Goal: Task Accomplishment & Management: Complete application form

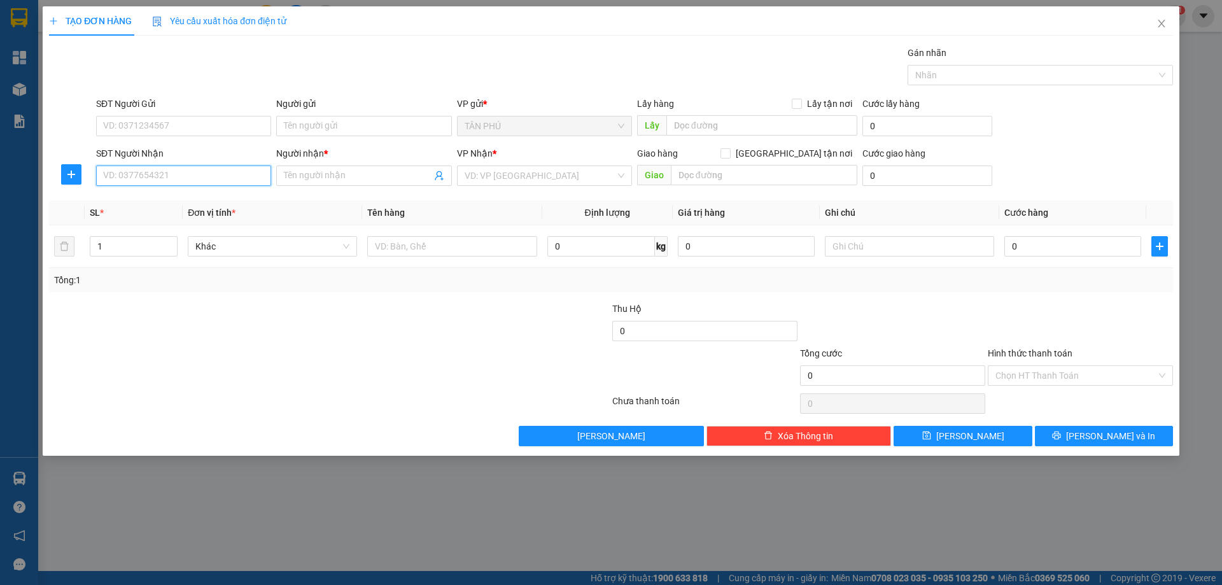
click at [211, 171] on input "SĐT Người Nhận" at bounding box center [183, 175] width 175 height 20
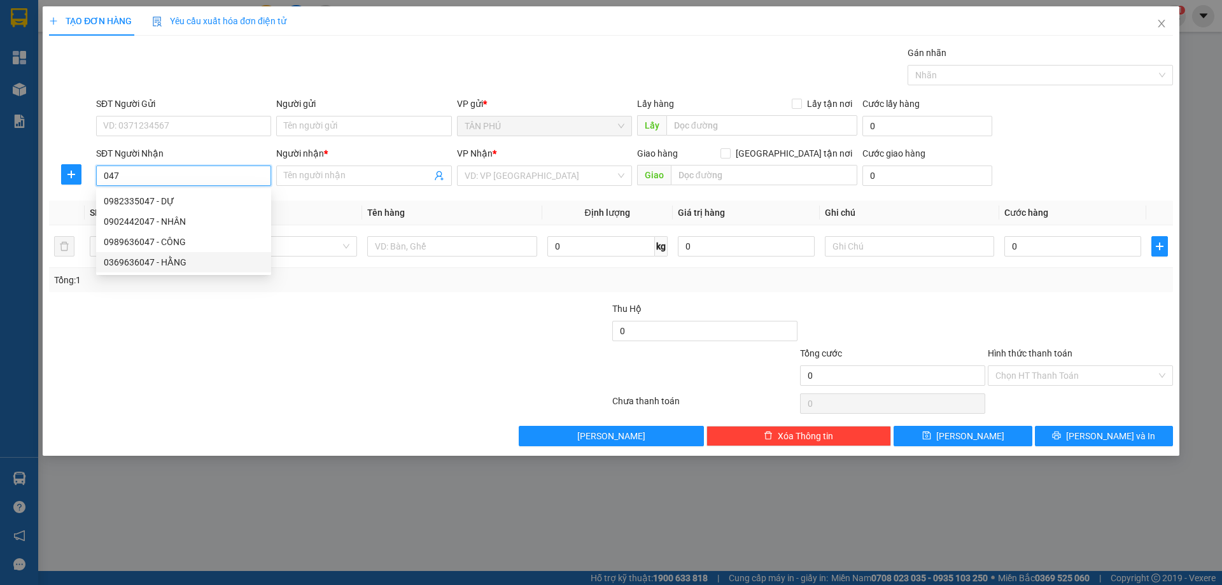
click at [193, 250] on div "0989636047 - CÔNG" at bounding box center [183, 242] width 175 height 20
type input "0989636047"
type input "CÔNG"
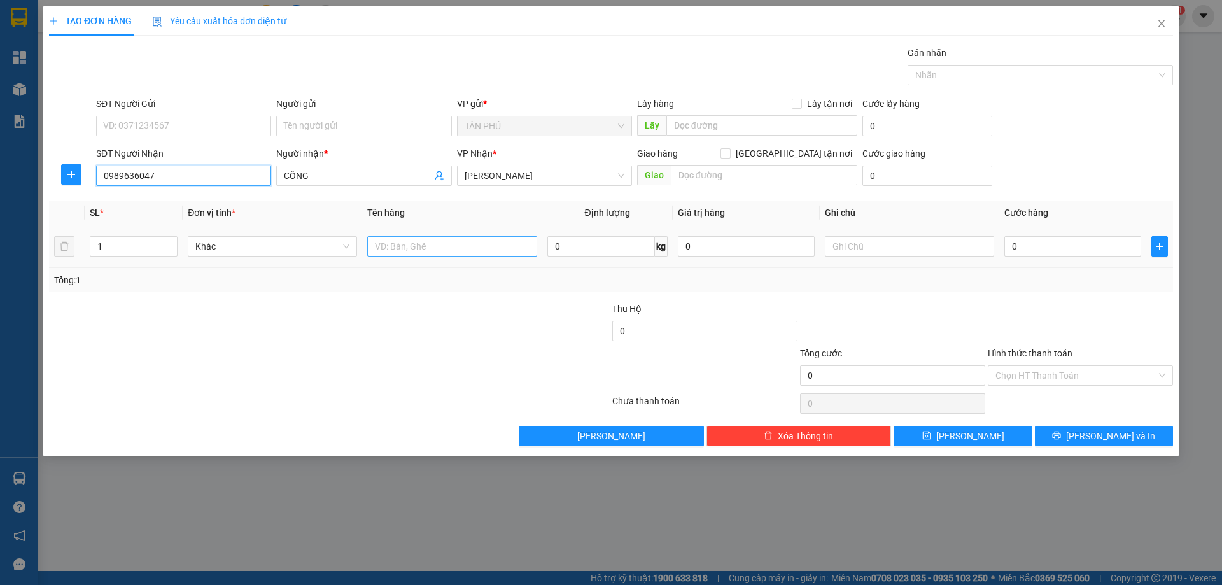
type input "0989636047"
click at [426, 255] on input "text" at bounding box center [451, 246] width 169 height 20
type input "XỐP"
click at [843, 245] on input "text" at bounding box center [909, 246] width 169 height 20
type input "C"
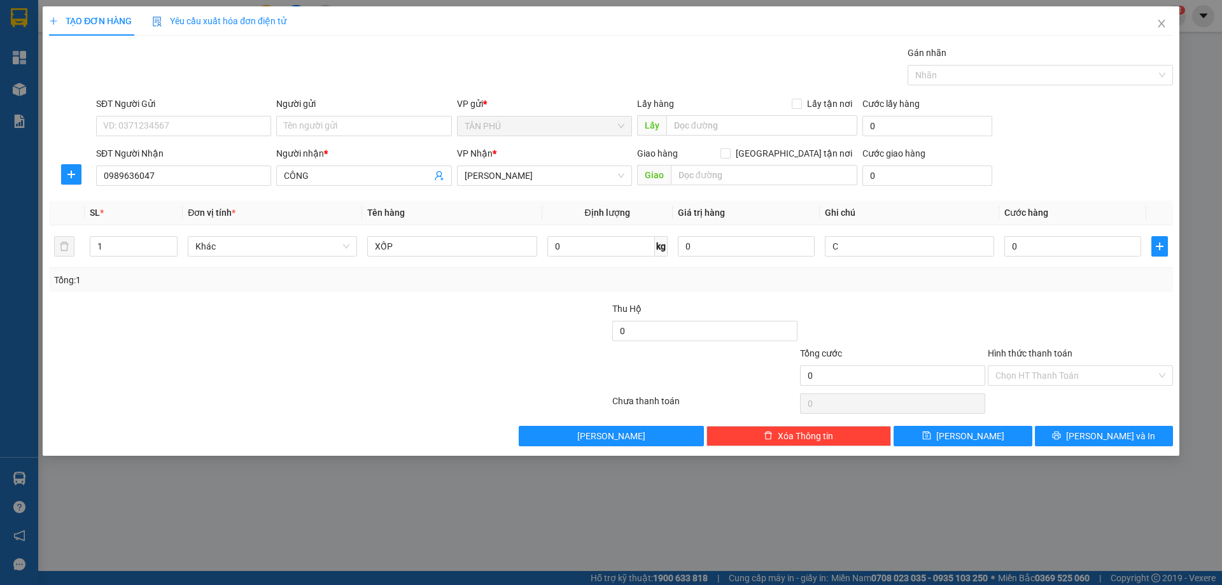
click at [1063, 352] on label "Hình thức thanh toán" at bounding box center [1030, 353] width 85 height 10
click at [1063, 366] on input "Hình thức thanh toán" at bounding box center [1075, 375] width 161 height 19
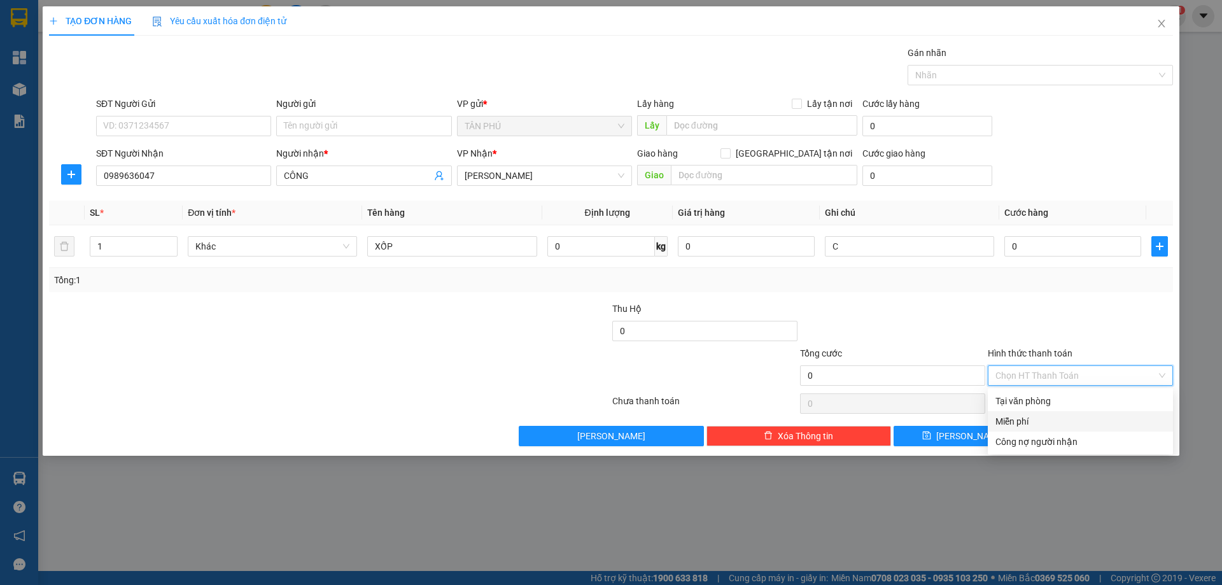
click at [1036, 415] on div "Miễn phí" at bounding box center [1080, 421] width 170 height 14
click at [1061, 451] on div "TẠO ĐƠN HÀNG Yêu cầu xuất hóa đơn điện tử Transit Pickup Surcharge Ids Transit …" at bounding box center [611, 230] width 1136 height 449
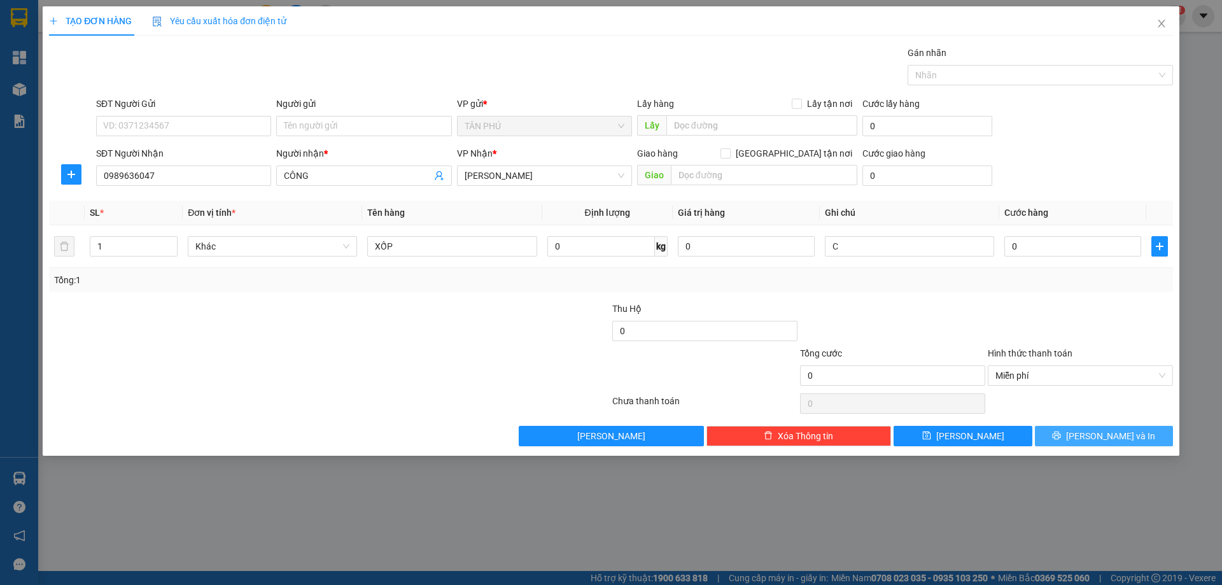
click at [1111, 438] on span "[PERSON_NAME] và In" at bounding box center [1110, 436] width 89 height 14
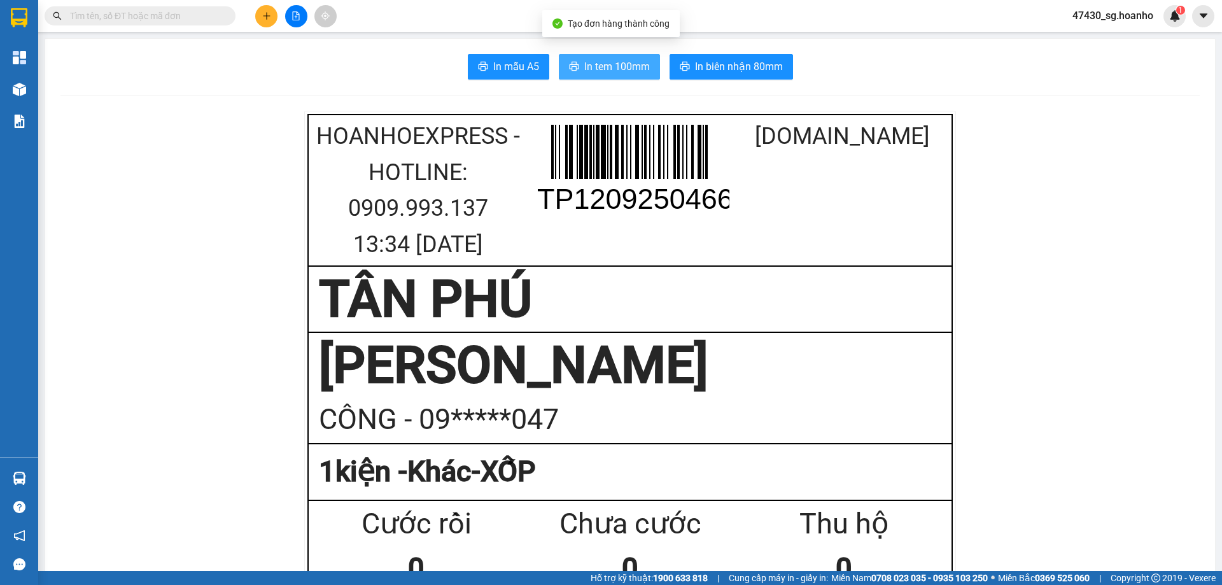
click at [631, 59] on span "In tem 100mm" at bounding box center [617, 67] width 66 height 16
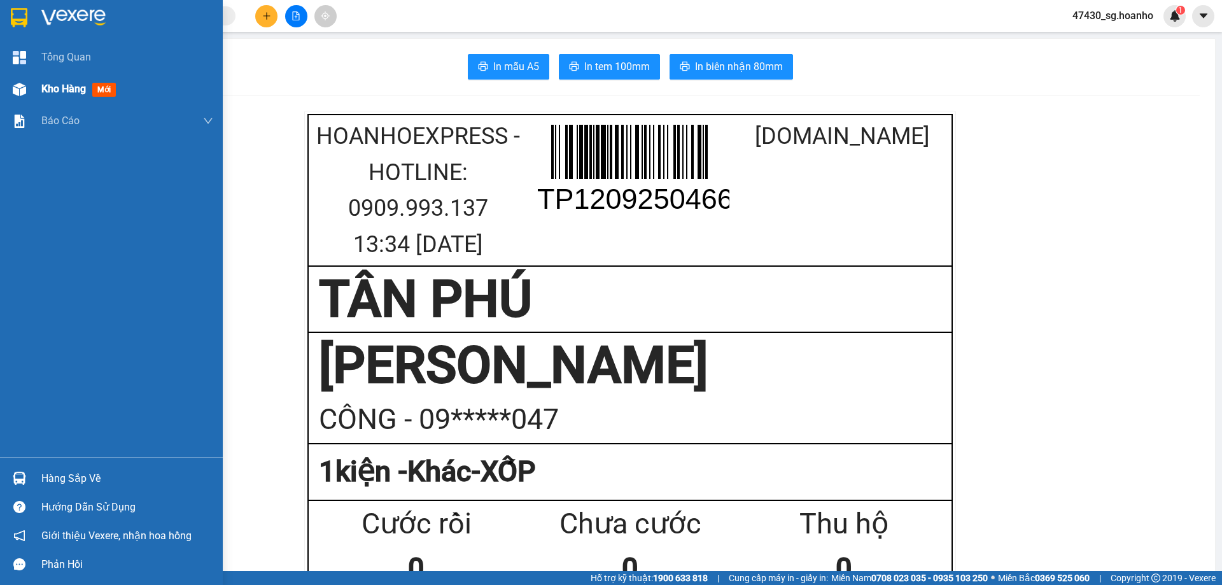
click at [109, 87] on span "mới" at bounding box center [104, 90] width 24 height 14
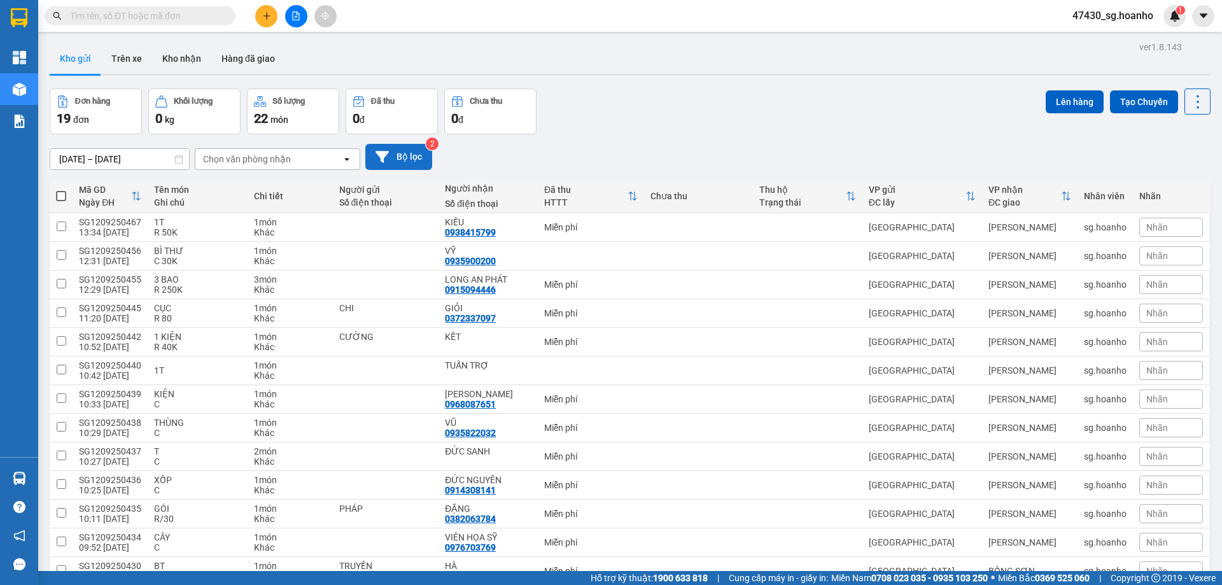
click at [417, 155] on button "Bộ lọc" at bounding box center [398, 157] width 67 height 26
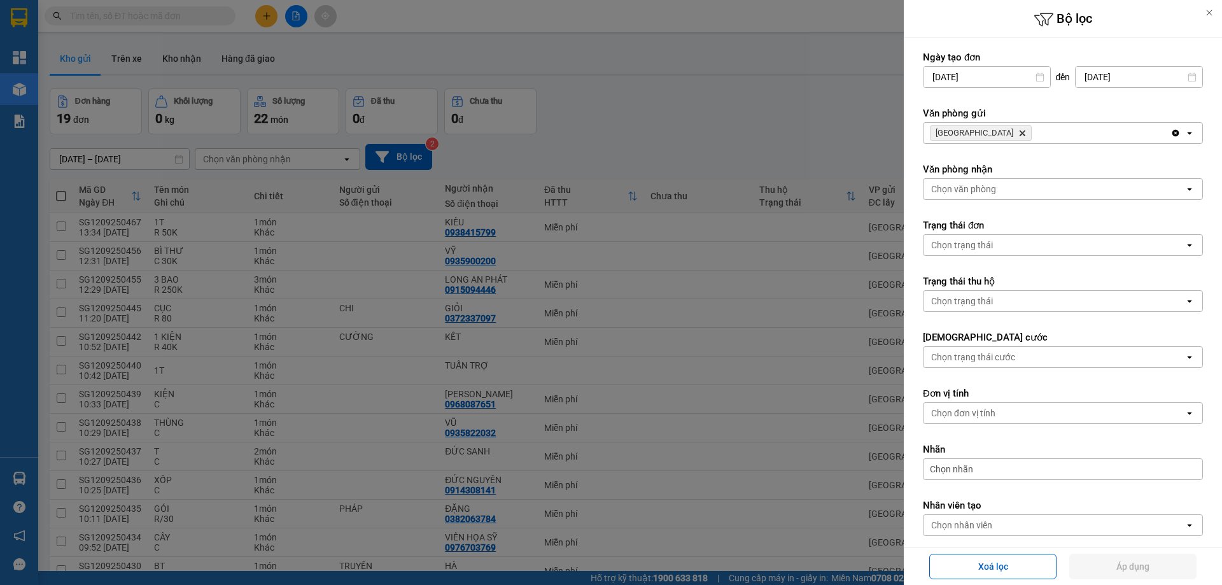
click at [1018, 130] on icon "Delete" at bounding box center [1022, 133] width 8 height 8
click at [967, 132] on div "Chọn văn phòng" at bounding box center [963, 133] width 65 height 13
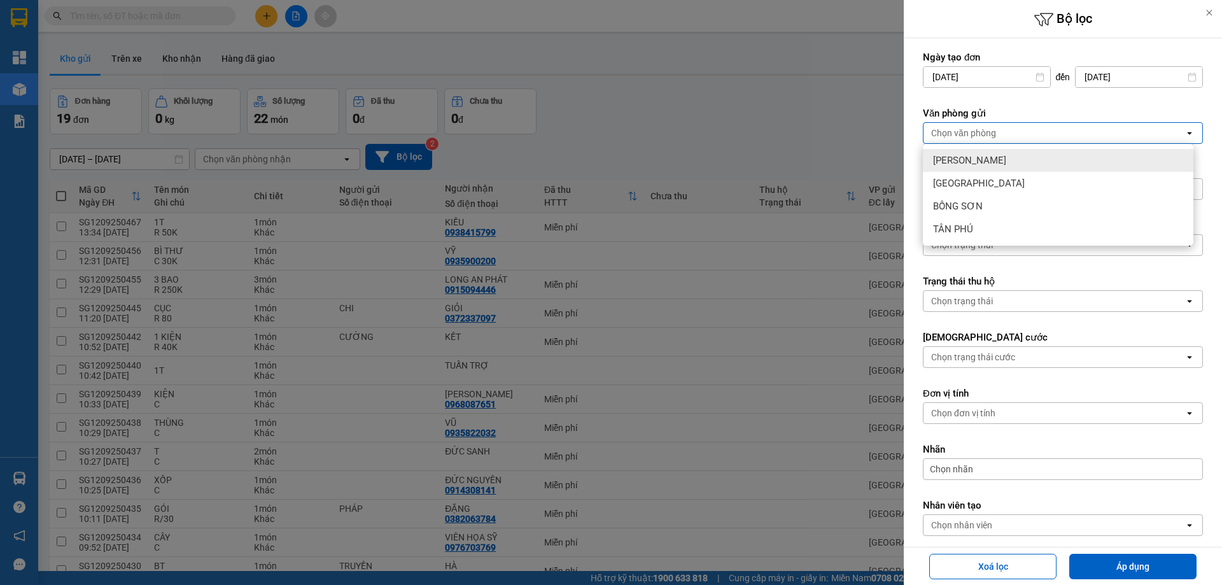
click at [970, 164] on span "[PERSON_NAME]" at bounding box center [969, 160] width 73 height 13
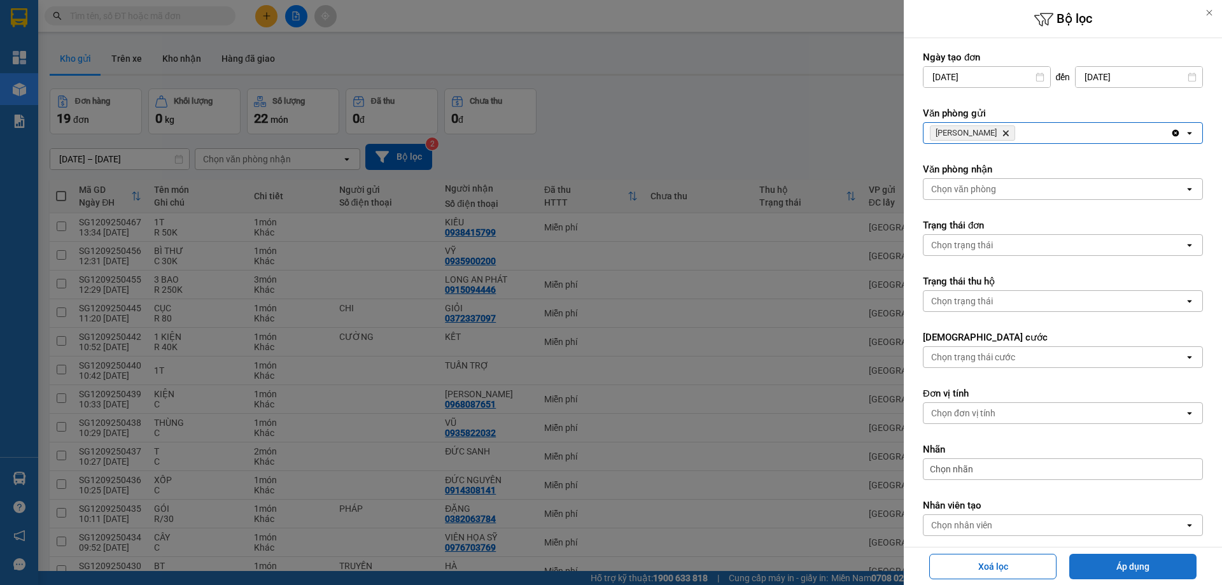
click at [1107, 560] on button "Áp dụng" at bounding box center [1132, 566] width 127 height 25
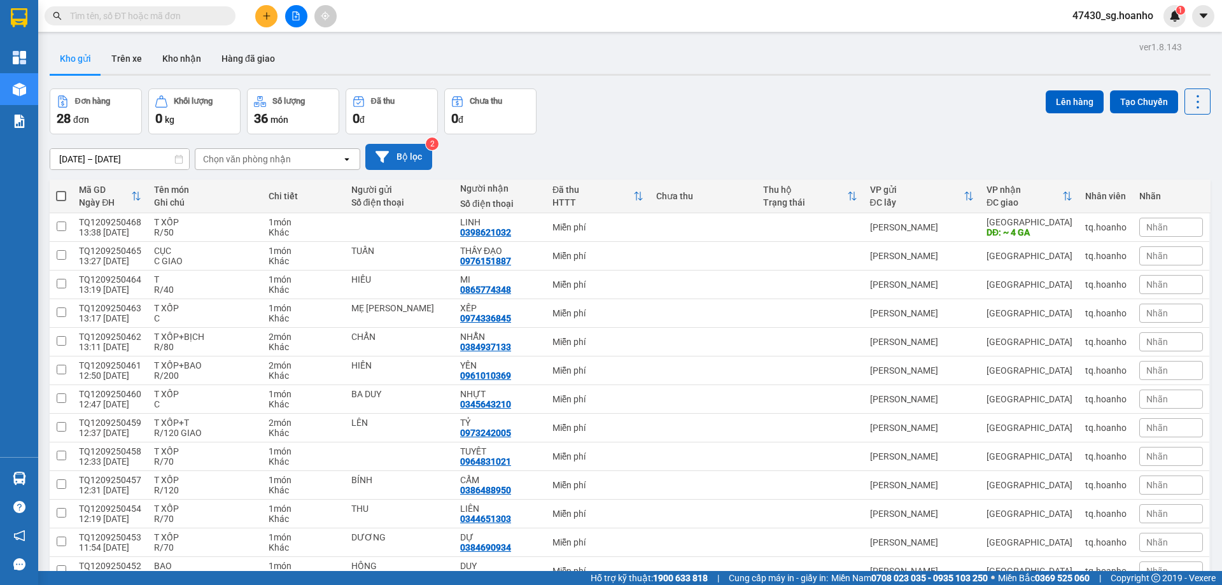
click at [405, 158] on button "Bộ lọc" at bounding box center [398, 157] width 67 height 26
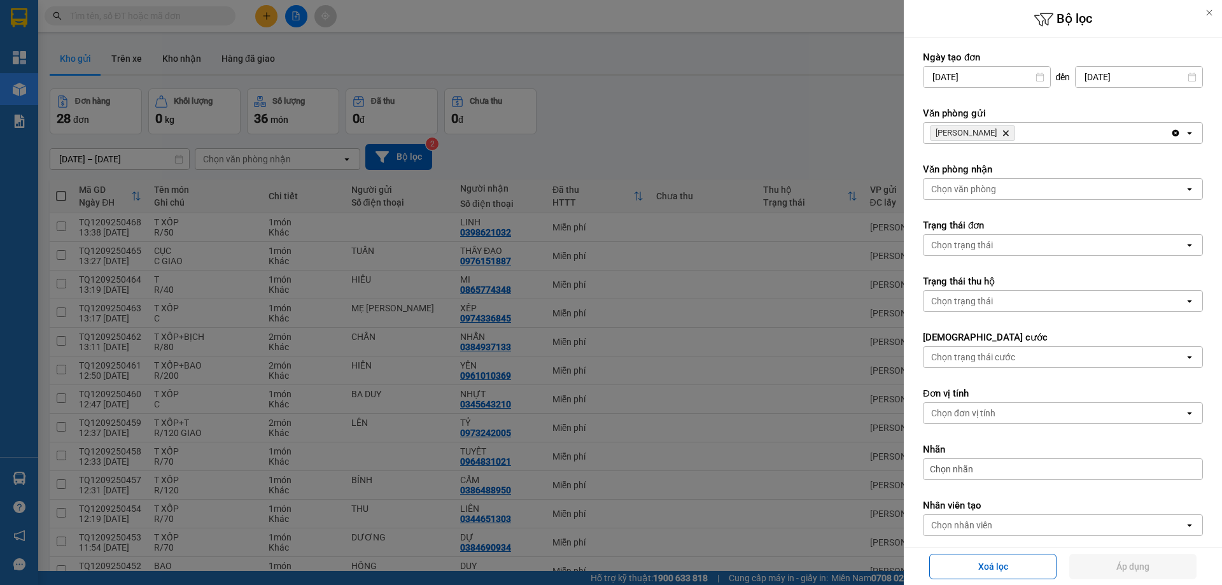
click at [1002, 132] on icon "Delete" at bounding box center [1006, 133] width 8 height 8
click at [989, 132] on div "Chọn văn phòng" at bounding box center [963, 133] width 65 height 13
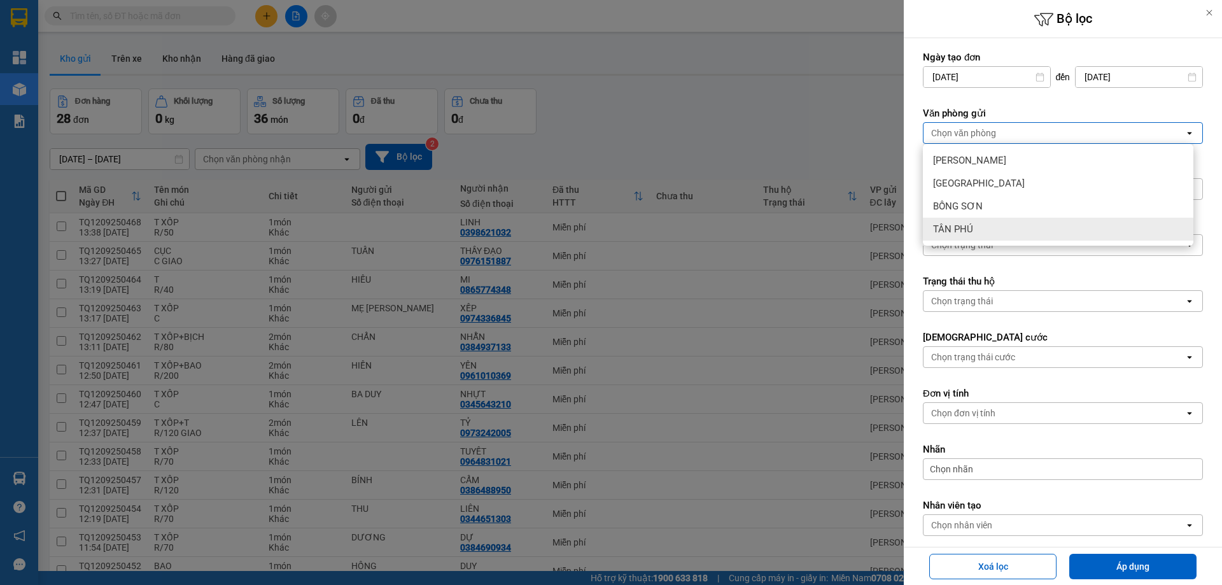
click at [972, 234] on span "TÂN PHÚ" at bounding box center [953, 229] width 40 height 13
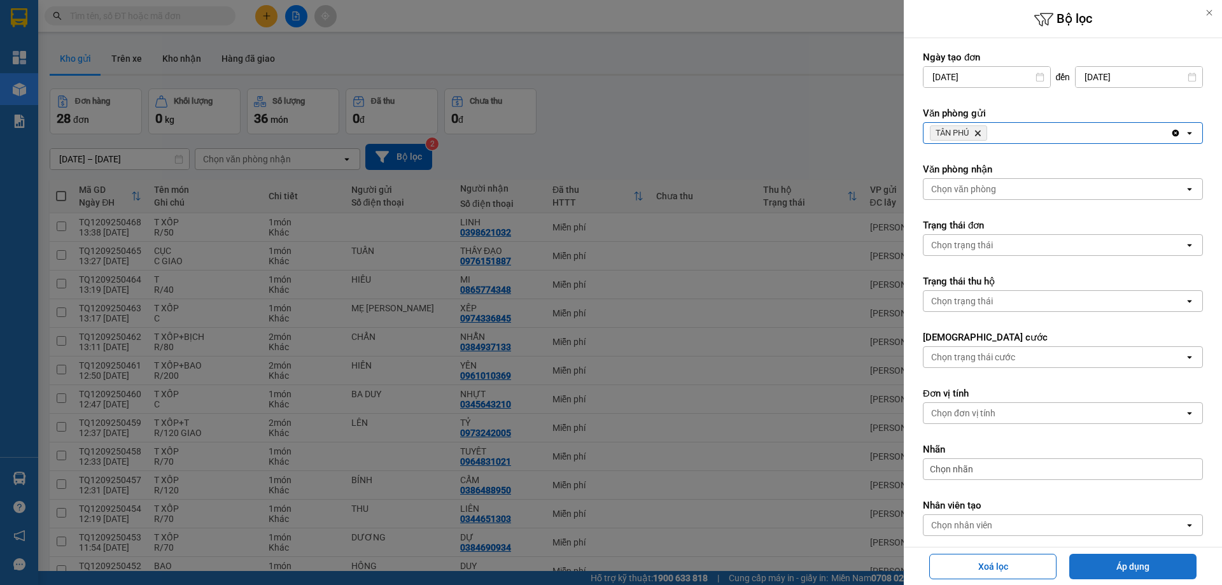
click at [1073, 560] on button "Áp dụng" at bounding box center [1132, 566] width 127 height 25
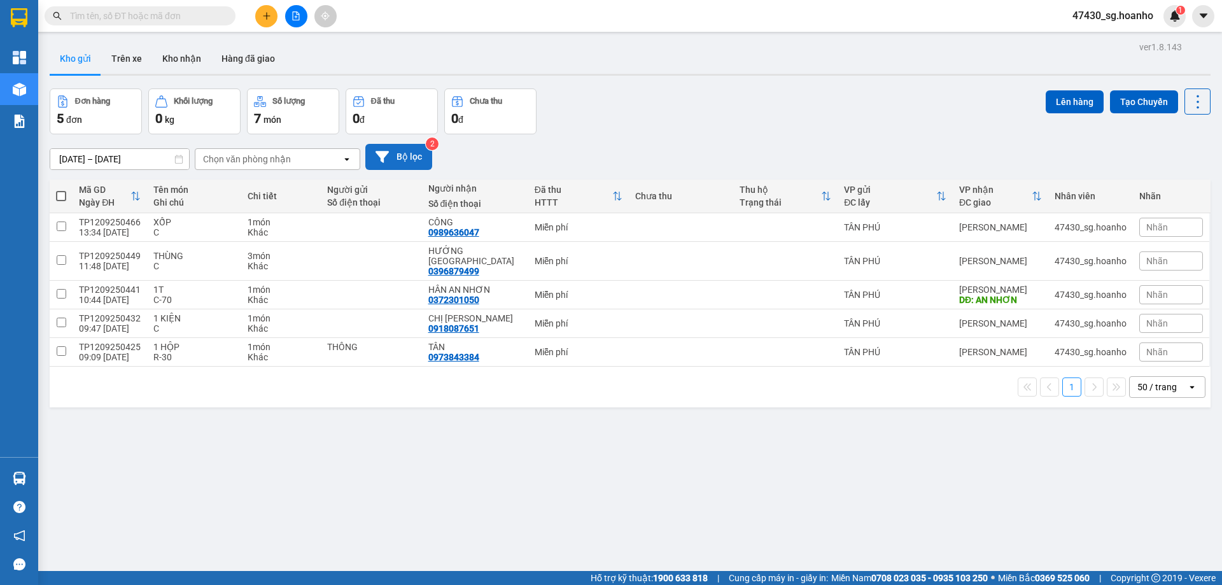
click at [414, 161] on button "Bộ lọc" at bounding box center [398, 157] width 67 height 26
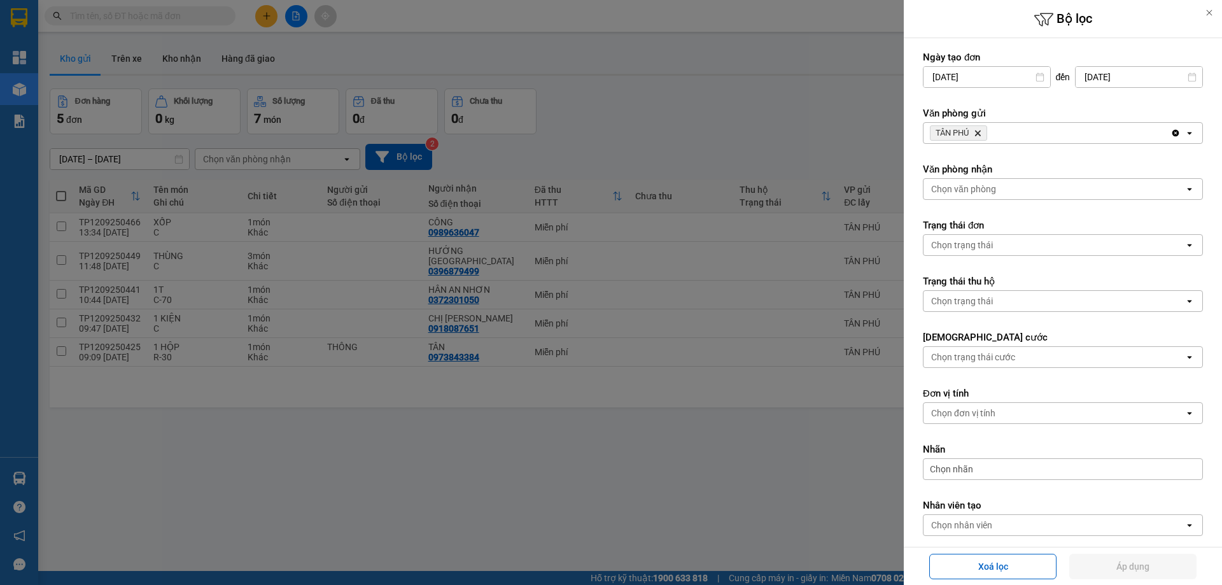
click at [981, 134] on icon "Delete" at bounding box center [978, 133] width 8 height 8
click at [982, 134] on div "Chọn văn phòng" at bounding box center [963, 133] width 65 height 13
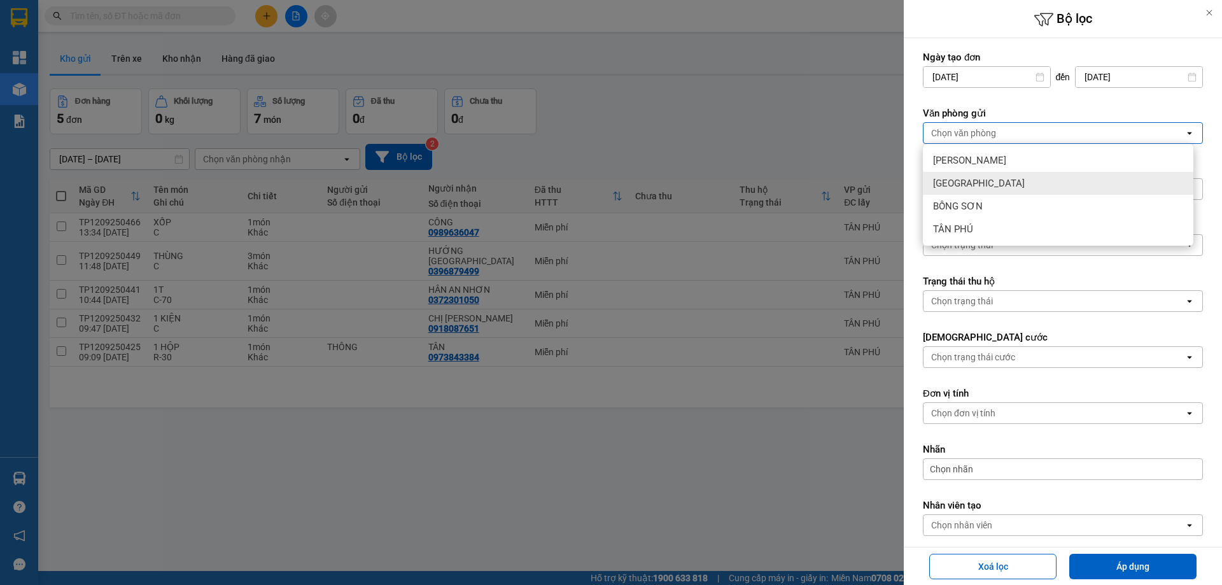
click at [968, 184] on span "[GEOGRAPHIC_DATA]" at bounding box center [979, 183] width 92 height 13
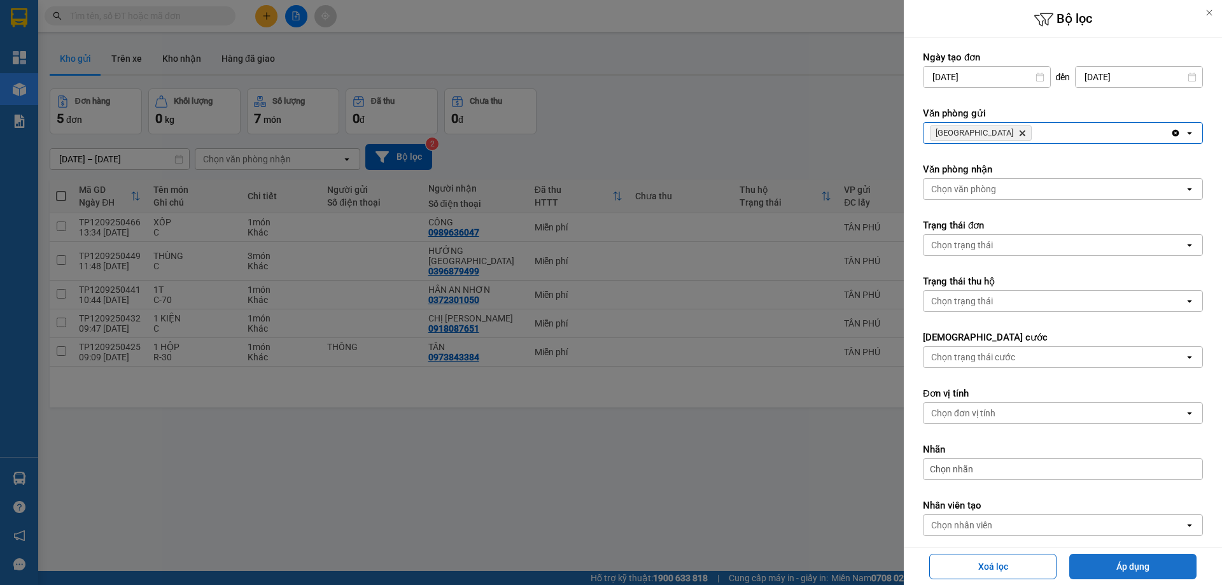
click at [1095, 566] on button "Áp dụng" at bounding box center [1132, 566] width 127 height 25
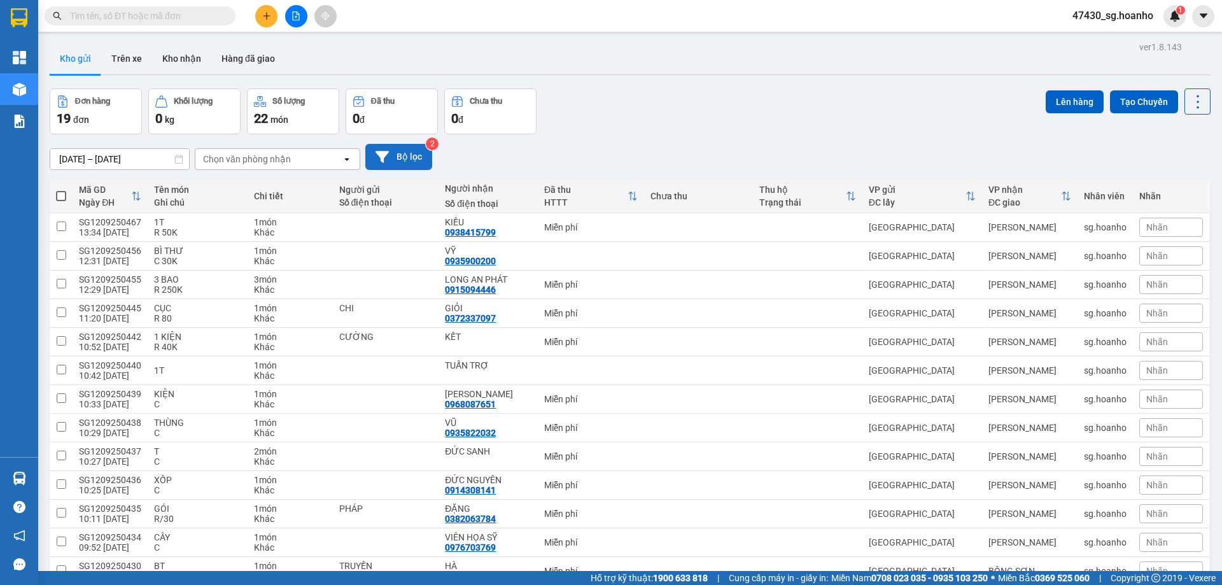
click at [393, 150] on button "Bộ lọc" at bounding box center [398, 157] width 67 height 26
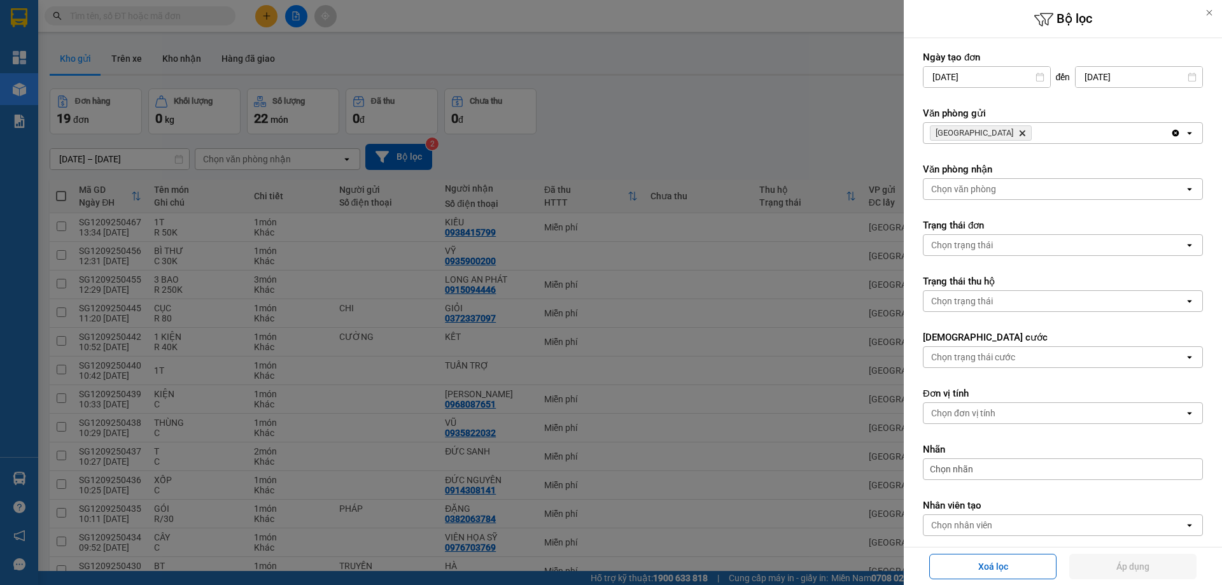
click at [981, 138] on span "SÀI GÒN Delete" at bounding box center [981, 132] width 102 height 15
click at [1019, 134] on icon "SÀI GÒN, close by backspace" at bounding box center [1022, 133] width 6 height 6
click at [977, 134] on div "Chọn văn phòng" at bounding box center [963, 133] width 65 height 13
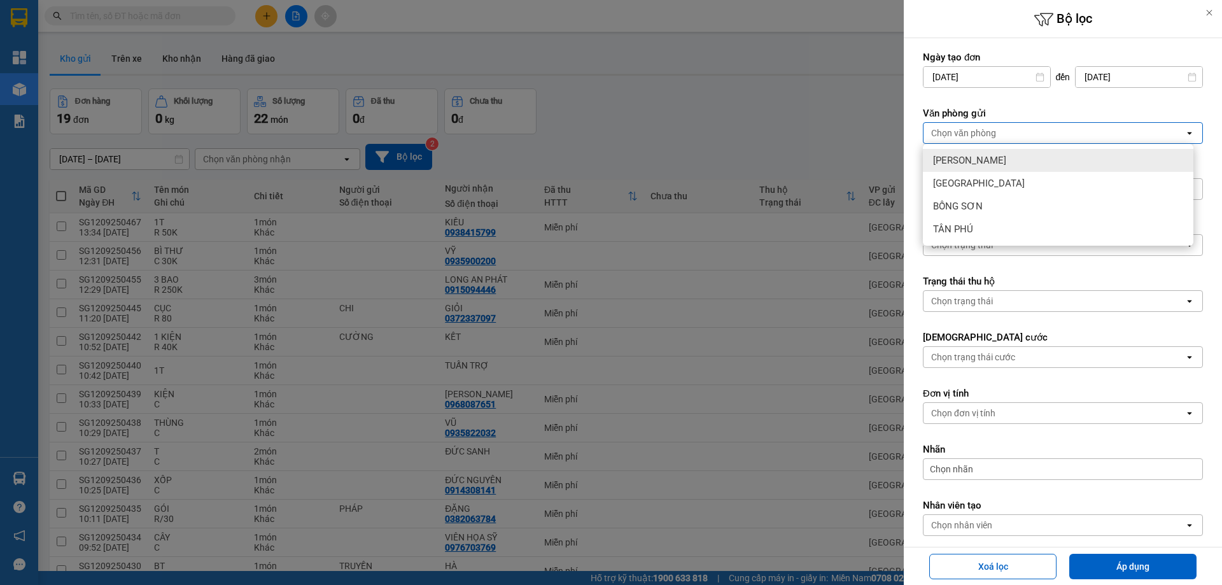
drag, startPoint x: 984, startPoint y: 159, endPoint x: 986, endPoint y: 254, distance: 94.8
click at [984, 160] on div "[PERSON_NAME]" at bounding box center [1058, 160] width 270 height 23
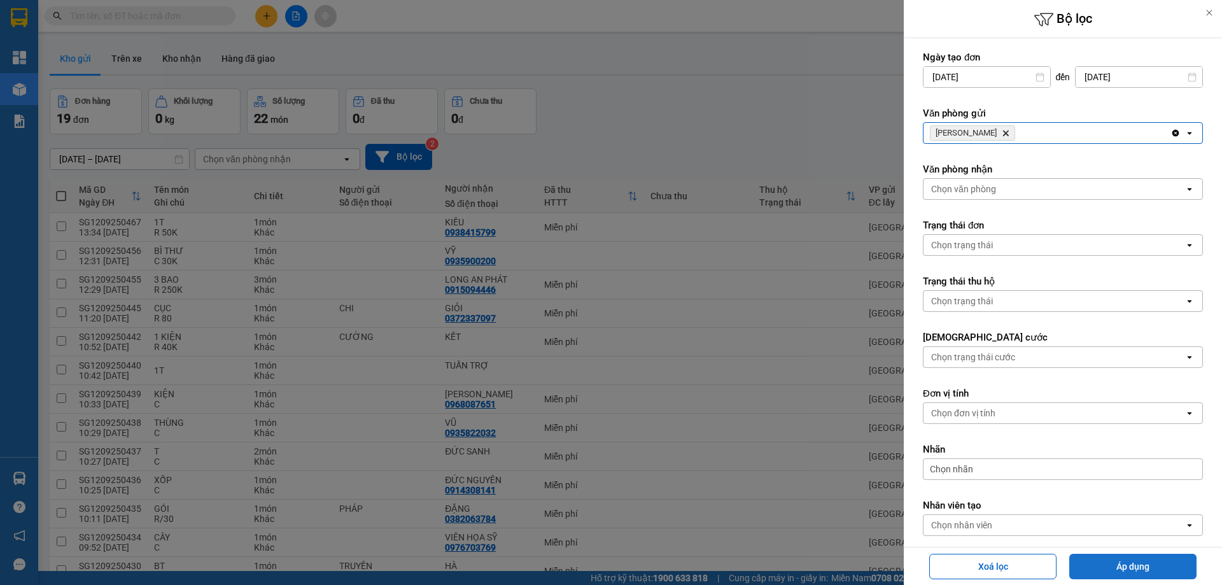
click at [1159, 566] on button "Áp dụng" at bounding box center [1132, 566] width 127 height 25
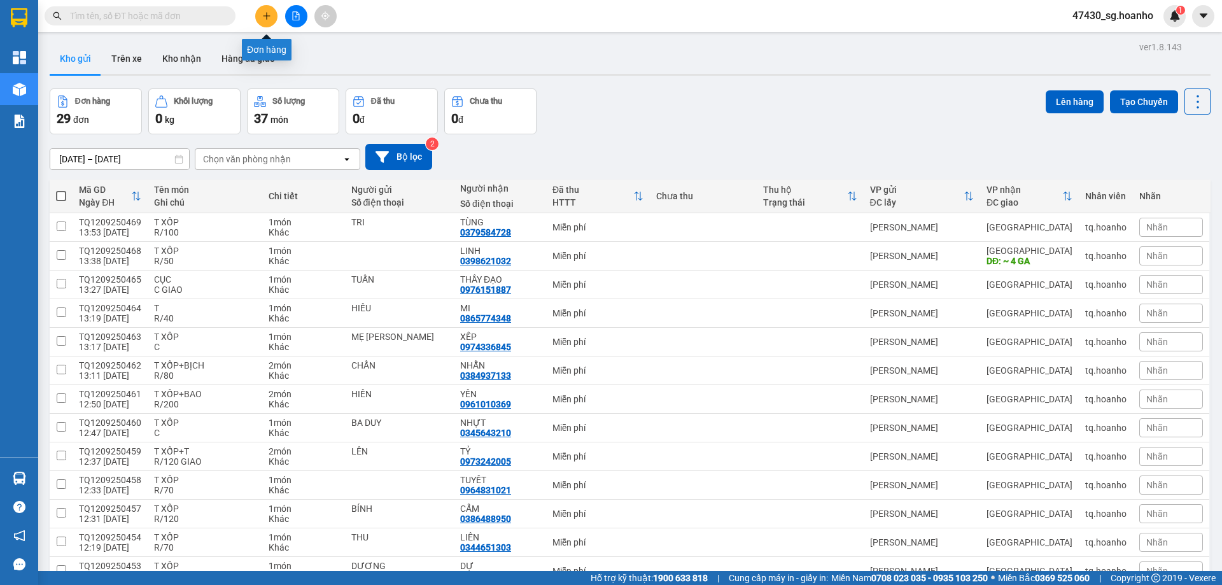
click at [262, 8] on button at bounding box center [266, 16] width 22 height 22
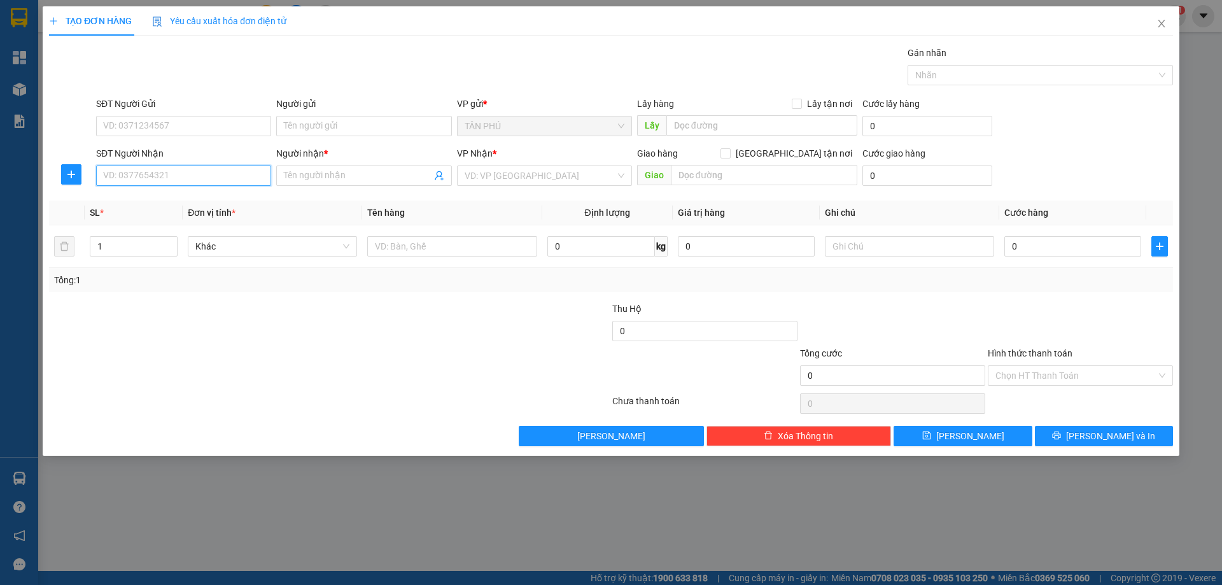
click at [229, 171] on input "SĐT Người Nhận" at bounding box center [183, 175] width 175 height 20
click at [219, 196] on div "0905367170 - VINH 10 TÝ" at bounding box center [184, 201] width 160 height 14
type input "0905367170"
type input "VINH 10 TÝ"
click at [169, 244] on span "Decrease Value" at bounding box center [170, 249] width 14 height 11
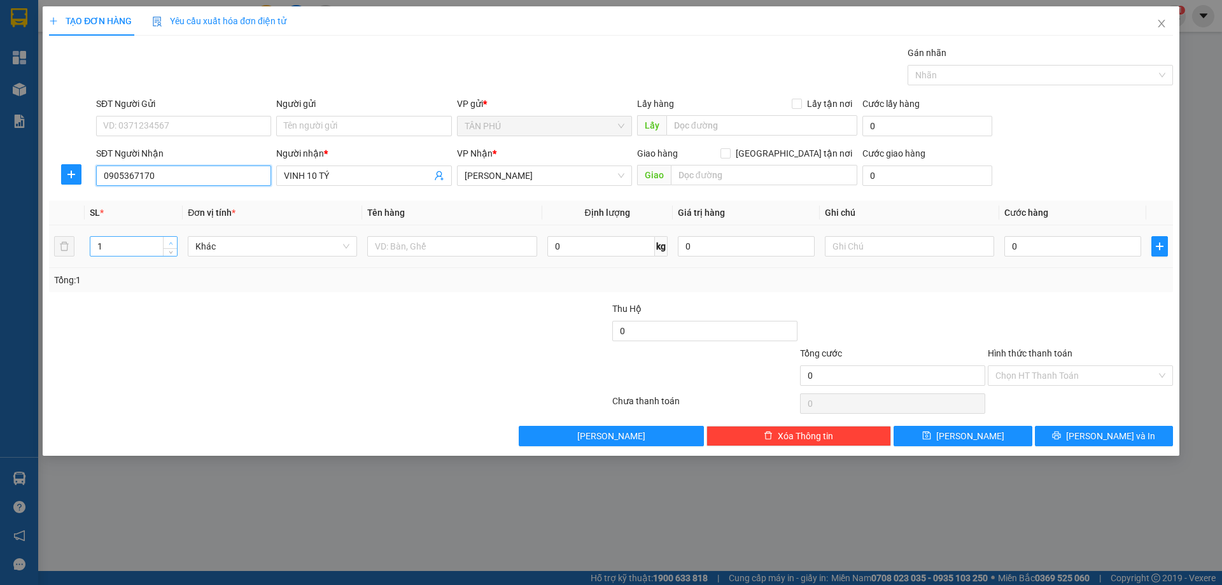
type input "0905367170"
type input "2"
click at [171, 241] on icon "up" at bounding box center [171, 243] width 4 height 4
click at [383, 246] on input "text" at bounding box center [451, 246] width 169 height 20
type input "2BAO"
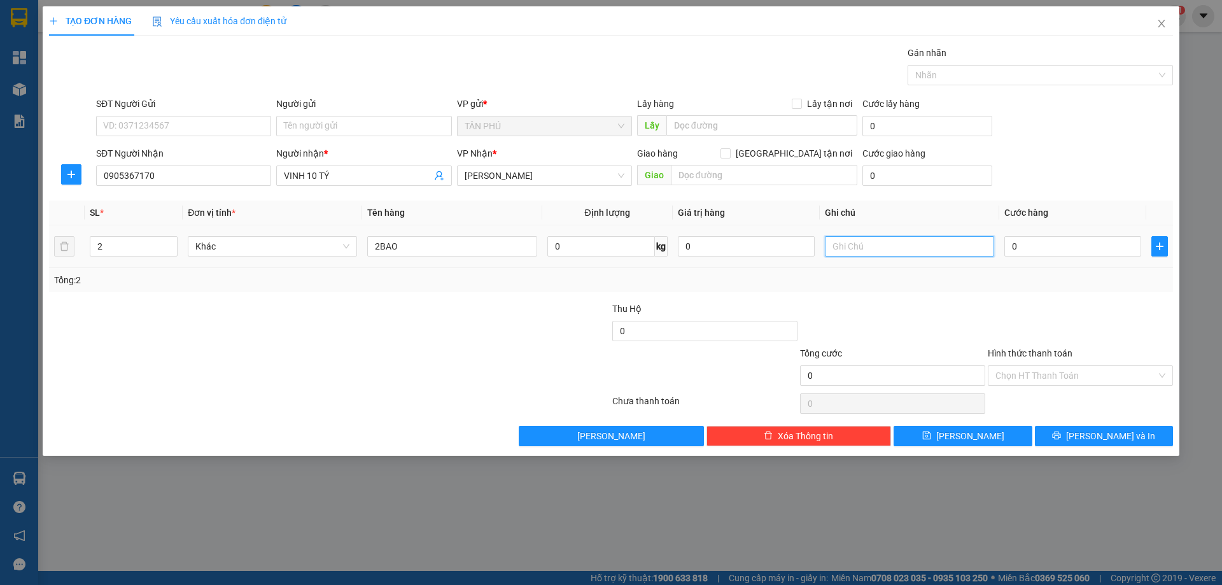
click at [854, 242] on input "text" at bounding box center [909, 246] width 169 height 20
type input "C"
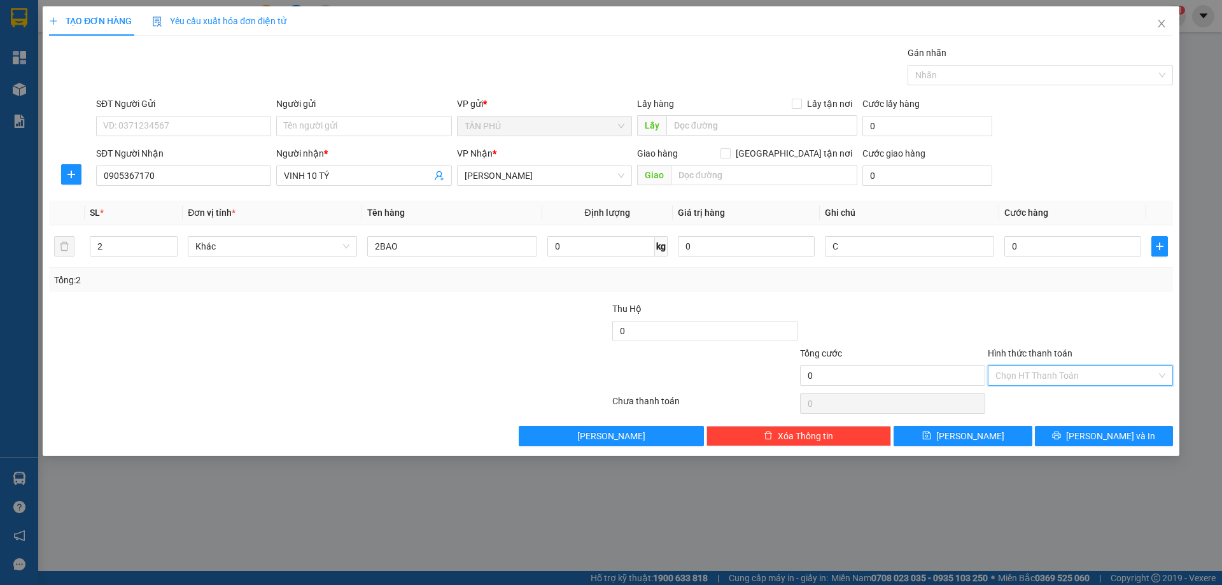
click at [1031, 375] on input "Hình thức thanh toán" at bounding box center [1075, 375] width 161 height 19
click at [1035, 428] on div "Miễn phí" at bounding box center [1080, 421] width 170 height 14
click at [1071, 442] on button "[PERSON_NAME] và In" at bounding box center [1104, 436] width 138 height 20
